Goal: Task Accomplishment & Management: Use online tool/utility

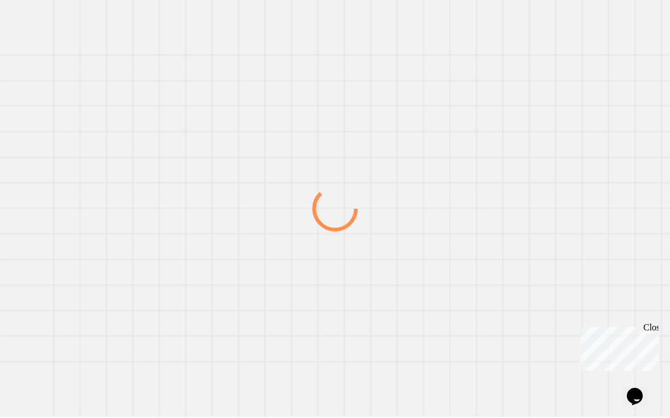
scroll to position [1, 0]
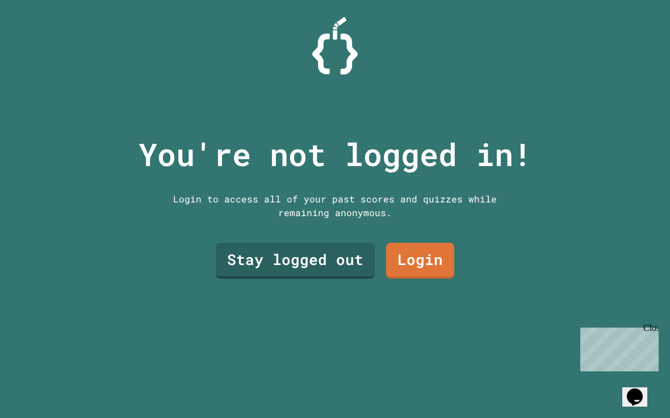
click at [333, 278] on link "Stay logged out" at bounding box center [295, 261] width 159 height 36
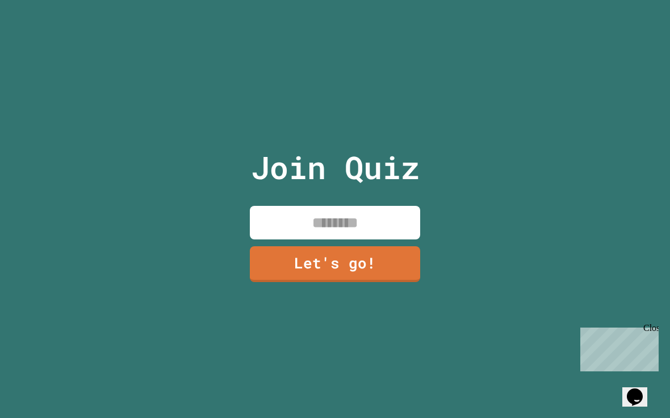
click at [382, 234] on input at bounding box center [335, 223] width 170 height 34
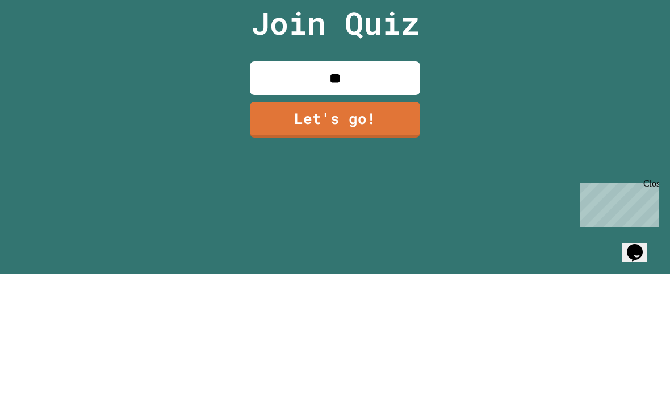
type input "***"
click at [393, 246] on link "Let's go!" at bounding box center [335, 264] width 170 height 36
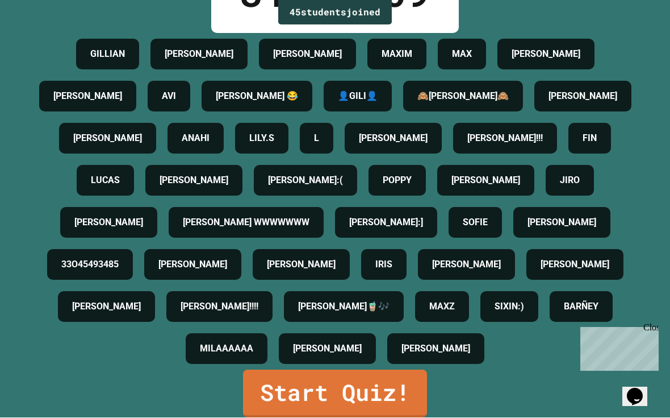
click at [391, 386] on link "Start Quiz!" at bounding box center [335, 394] width 184 height 48
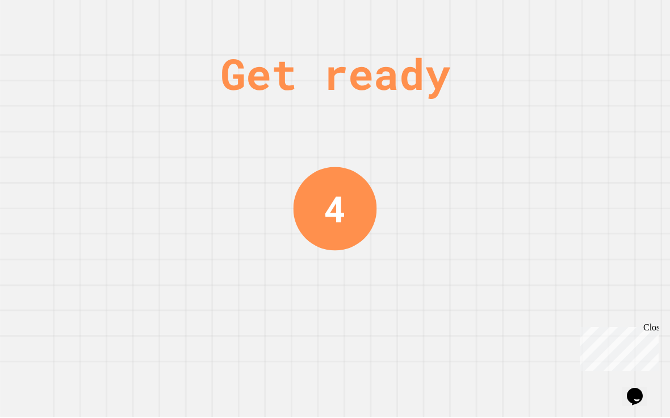
scroll to position [0, 0]
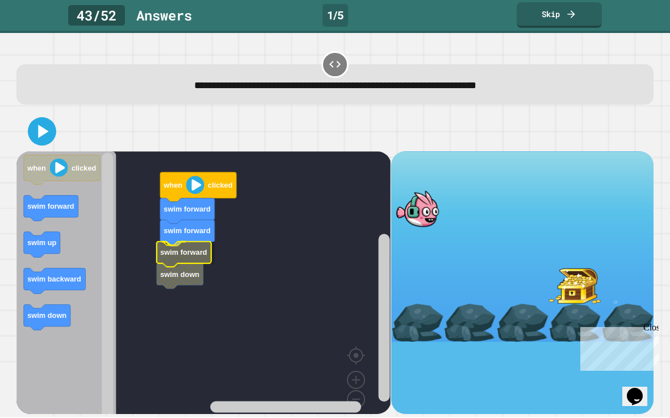
click at [187, 248] on text "swim forward" at bounding box center [184, 252] width 47 height 9
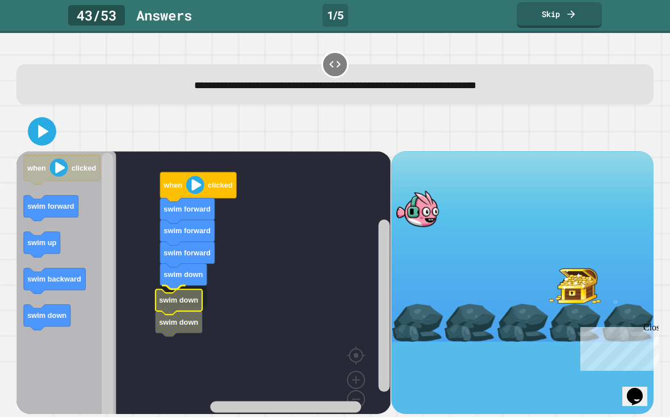
click at [188, 296] on text "swim down" at bounding box center [179, 300] width 39 height 9
click at [48, 120] on icon at bounding box center [42, 131] width 23 height 23
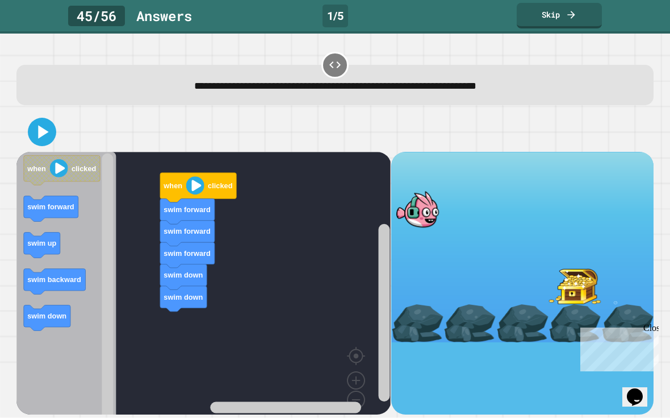
click at [48, 141] on icon at bounding box center [42, 131] width 23 height 23
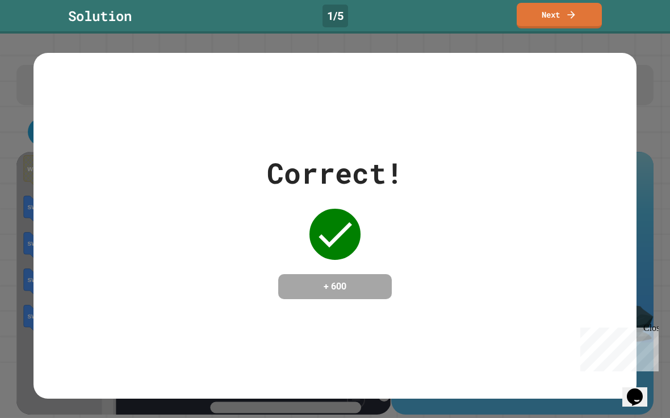
click at [488, 14] on link "Next" at bounding box center [559, 16] width 85 height 26
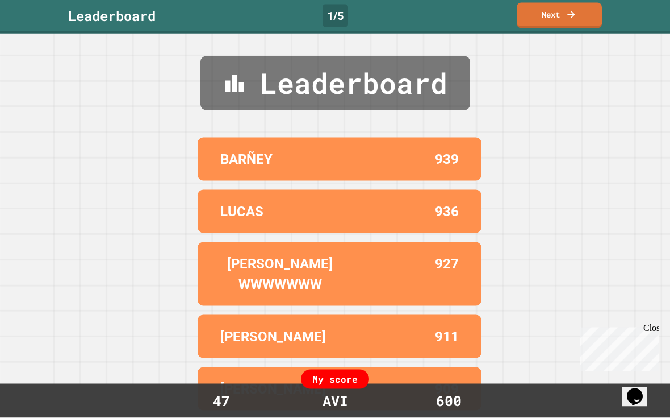
click at [488, 21] on link "Next" at bounding box center [559, 16] width 85 height 26
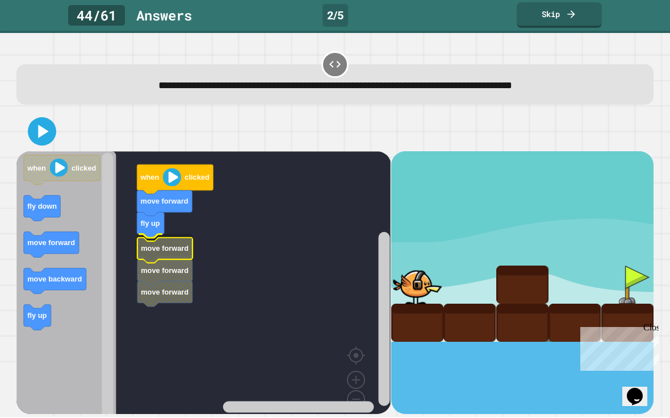
click at [160, 238] on icon "Blockly Workspace" at bounding box center [165, 251] width 55 height 26
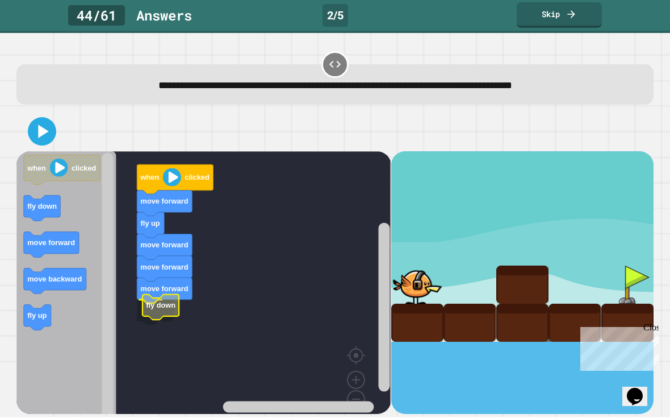
click at [157, 320] on icon "Blockly Workspace" at bounding box center [161, 307] width 36 height 26
click at [37, 140] on icon at bounding box center [42, 131] width 23 height 23
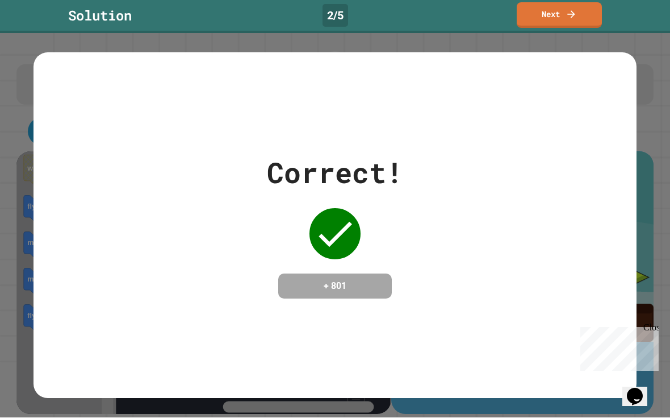
click at [488, 11] on link "Next" at bounding box center [559, 16] width 85 height 26
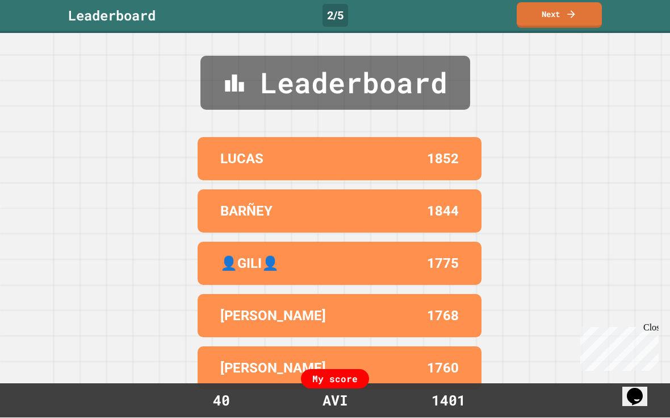
click at [488, 9] on link "Next" at bounding box center [559, 16] width 85 height 26
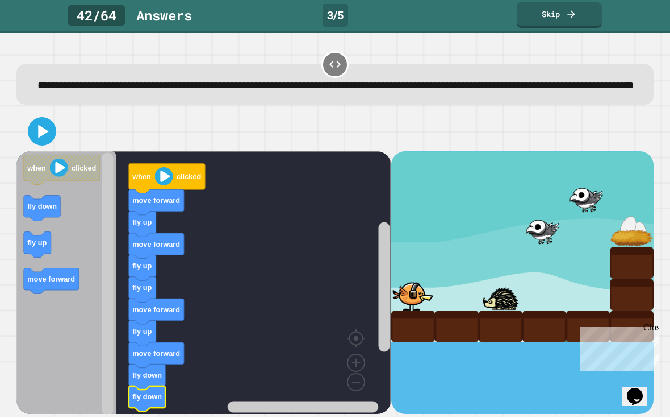
click at [45, 143] on icon at bounding box center [42, 131] width 23 height 23
click at [42, 138] on icon at bounding box center [44, 131] width 10 height 13
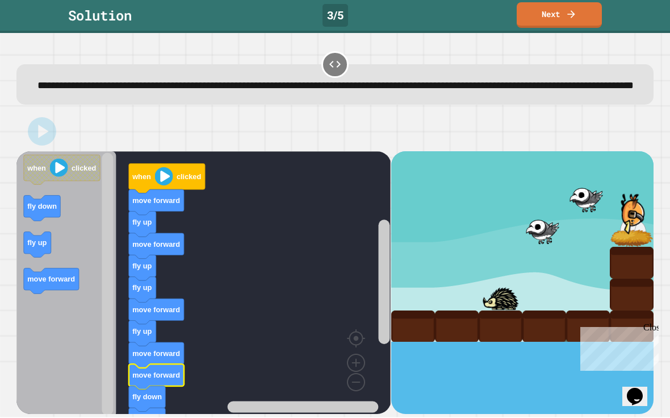
click at [488, 10] on link "Next" at bounding box center [559, 16] width 85 height 26
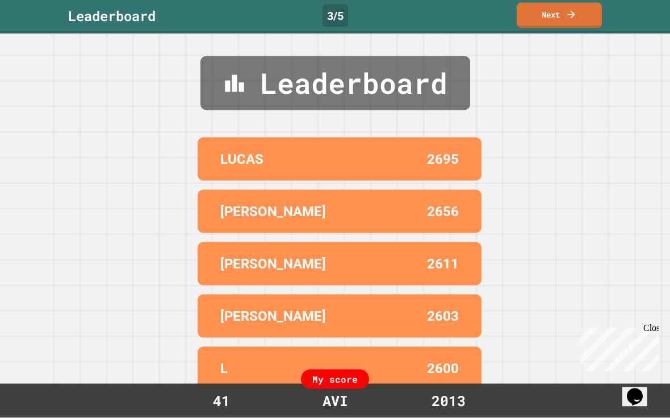
click at [488, 15] on icon at bounding box center [571, 14] width 11 height 11
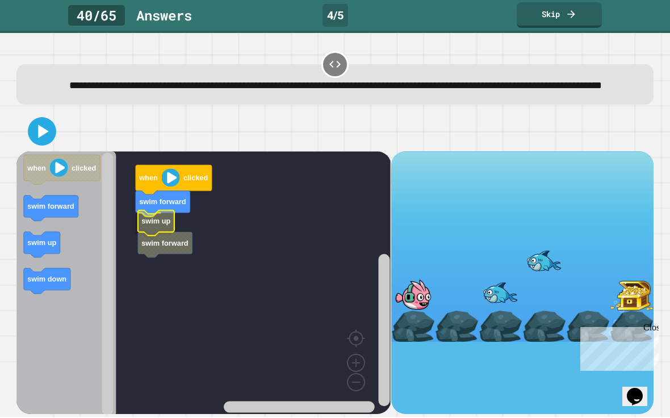
click at [159, 226] on text "swim up" at bounding box center [156, 221] width 29 height 9
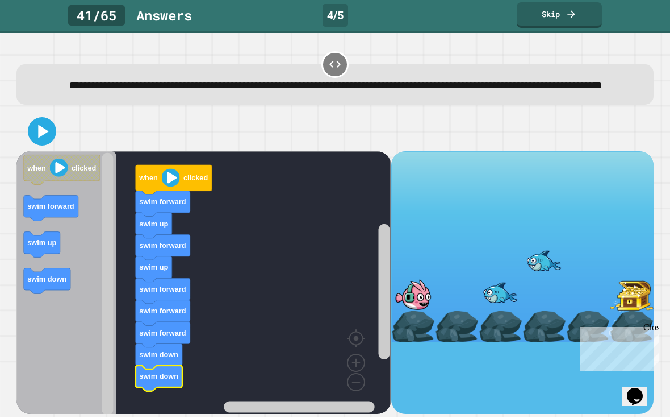
click at [47, 138] on icon at bounding box center [44, 131] width 10 height 13
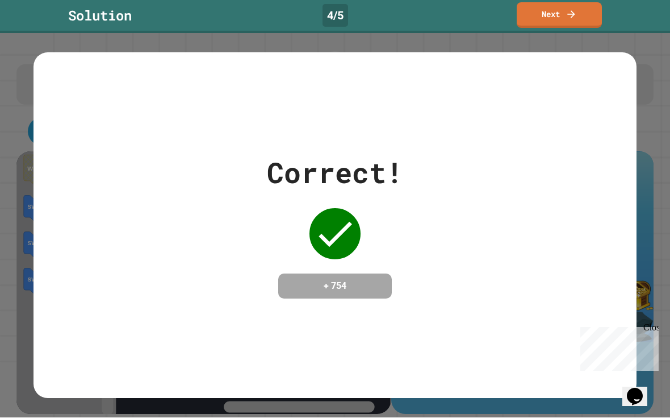
click at [488, 11] on link "Next" at bounding box center [559, 16] width 85 height 26
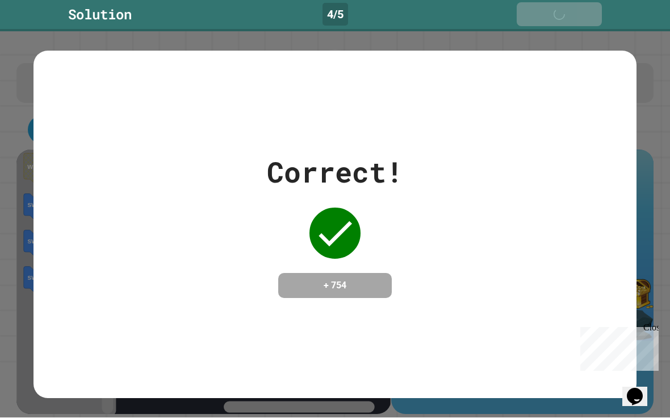
click at [488, 15] on link "Next" at bounding box center [559, 15] width 85 height 24
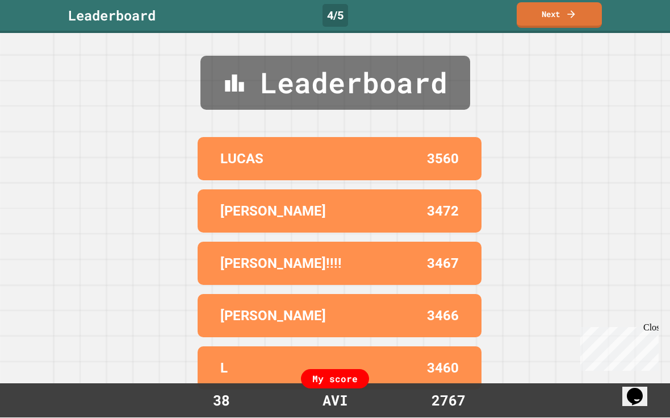
click at [488, 16] on link "Next" at bounding box center [559, 16] width 85 height 26
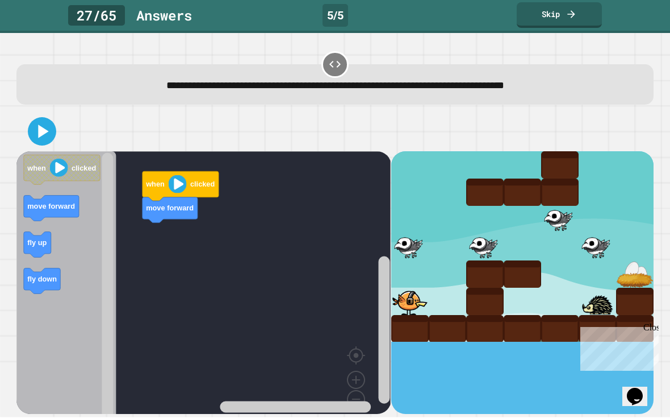
click at [49, 206] on text "move forward" at bounding box center [52, 206] width 48 height 9
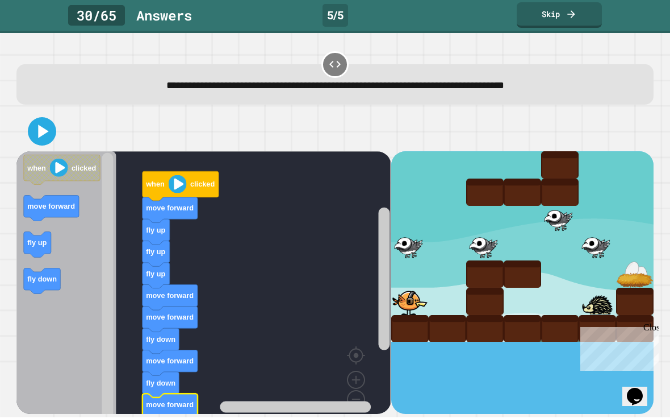
click at [35, 124] on icon at bounding box center [42, 131] width 23 height 23
